Goal: Transaction & Acquisition: Purchase product/service

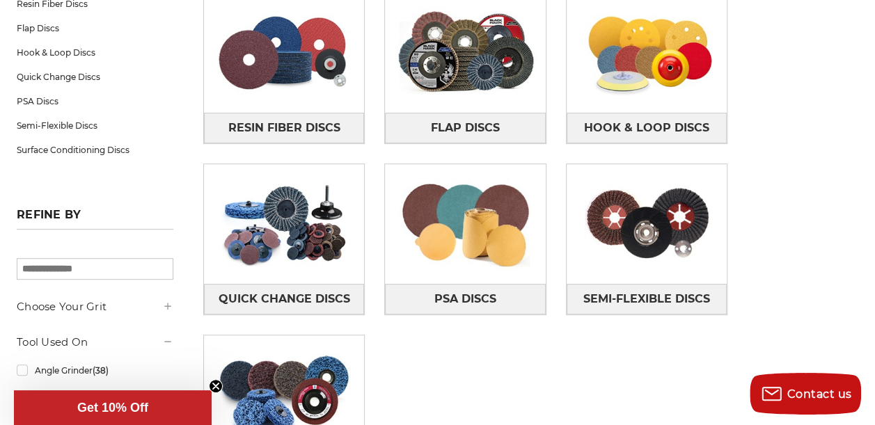
scroll to position [279, 0]
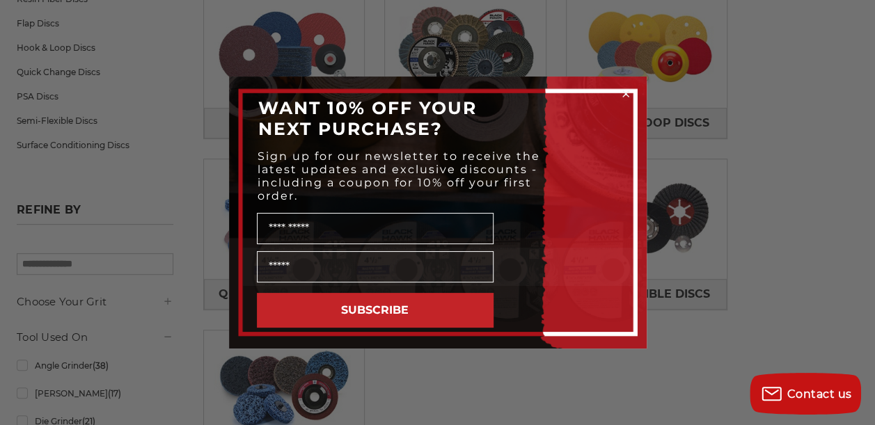
click at [625, 93] on icon "Close dialog" at bounding box center [626, 94] width 6 height 6
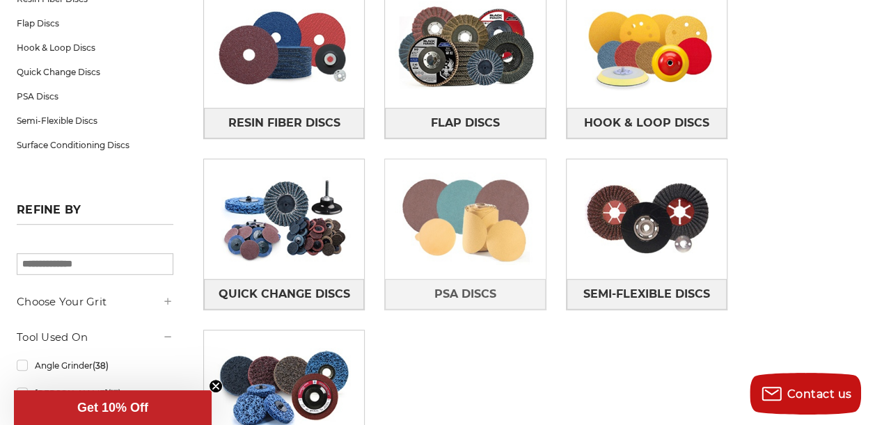
click at [385, 184] on img at bounding box center [465, 219] width 160 height 112
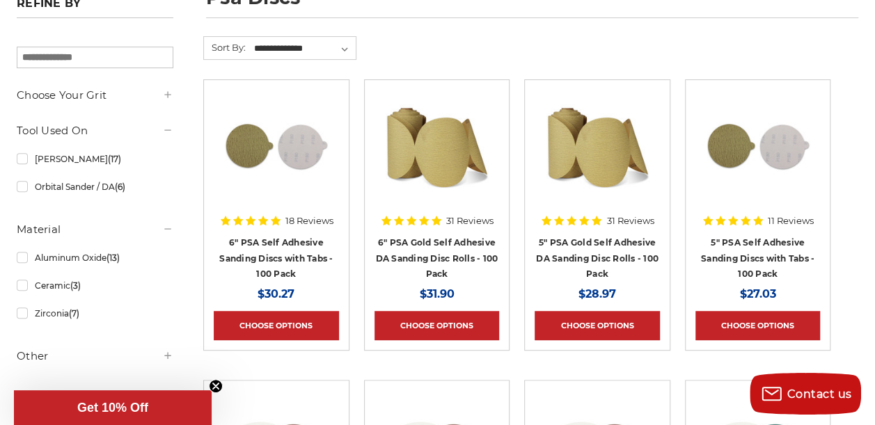
scroll to position [209, 0]
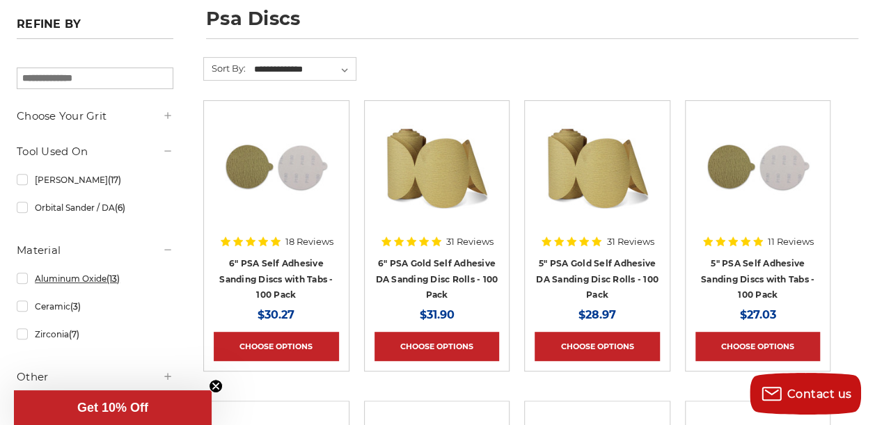
click at [68, 279] on link "Aluminum Oxide (13)" at bounding box center [95, 279] width 157 height 24
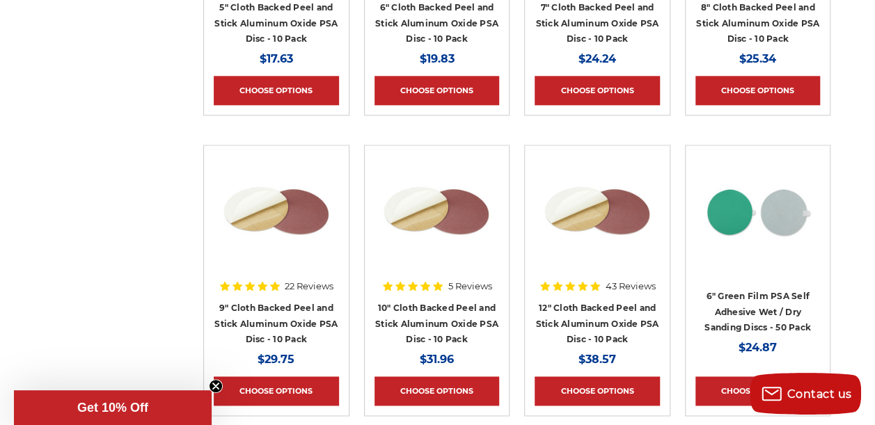
scroll to position [836, 0]
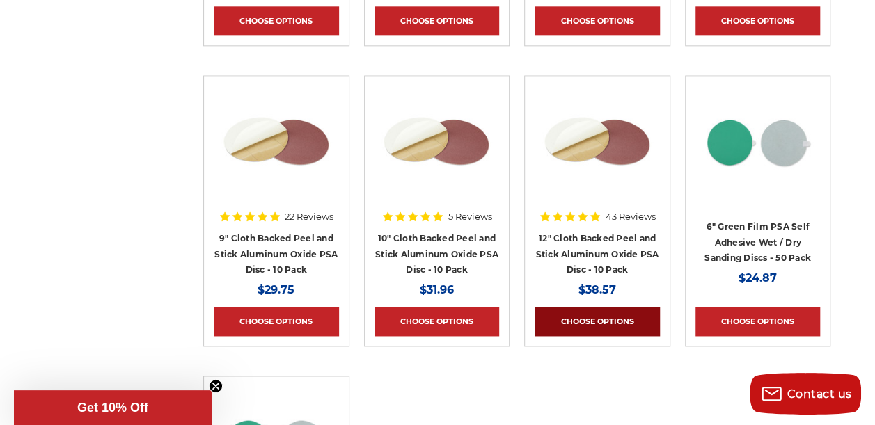
click at [599, 336] on link "Choose Options" at bounding box center [597, 321] width 125 height 29
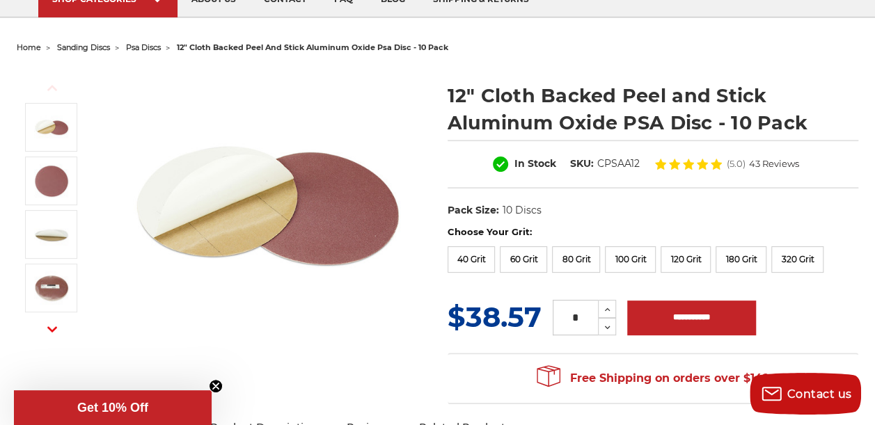
scroll to position [139, 0]
